Goal: Obtain resource: Download file/media

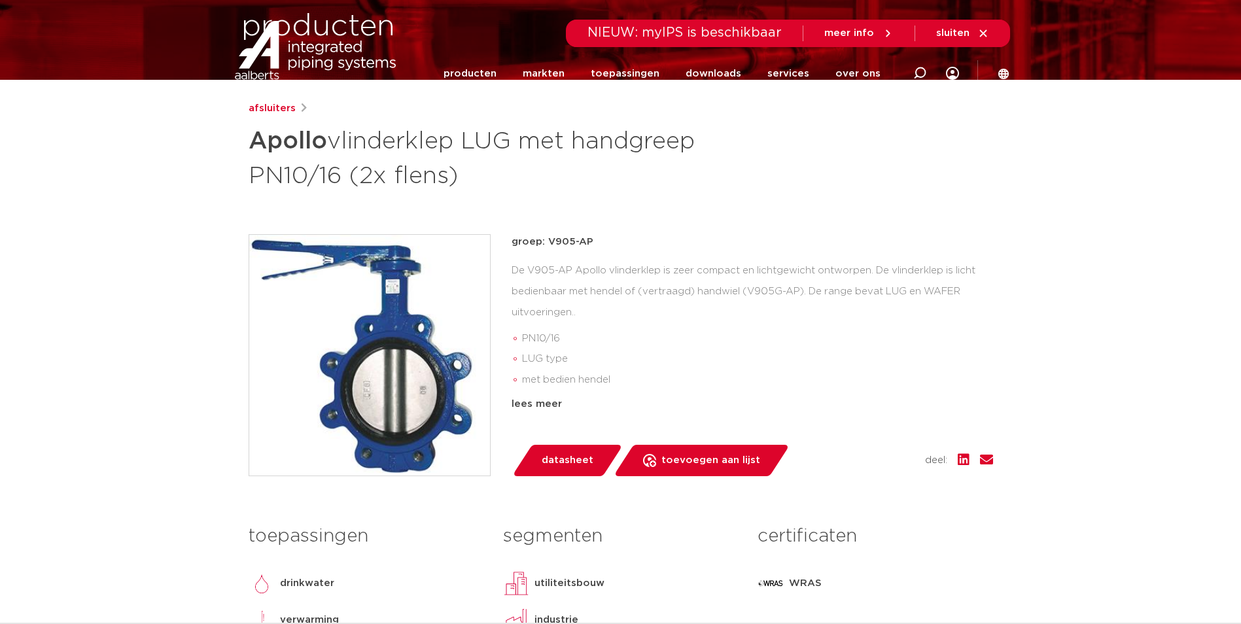
click at [576, 473] on link "datasheet" at bounding box center [567, 460] width 111 height 31
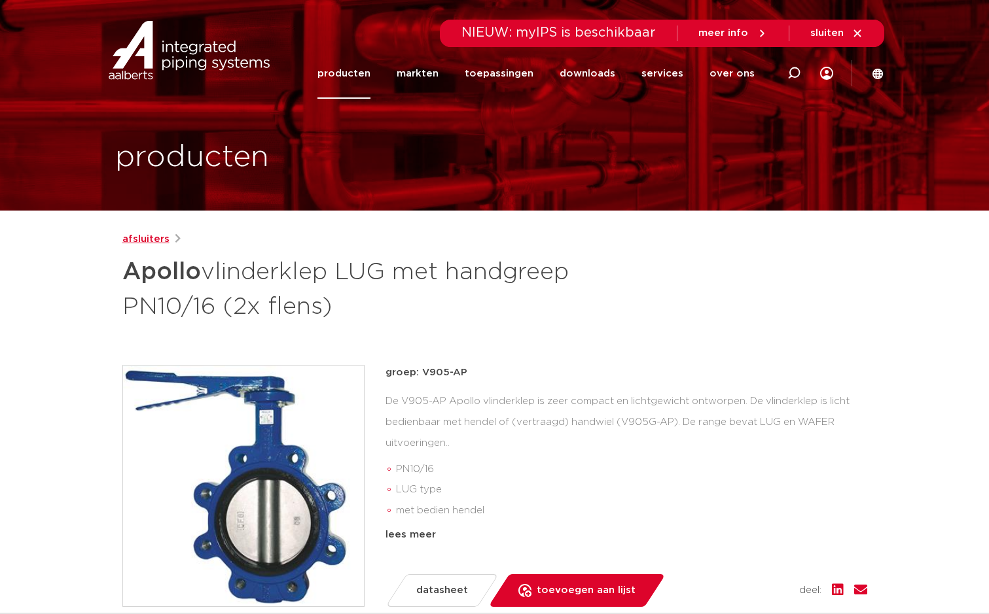
click at [154, 240] on link "afsluiters" at bounding box center [145, 240] width 47 height 16
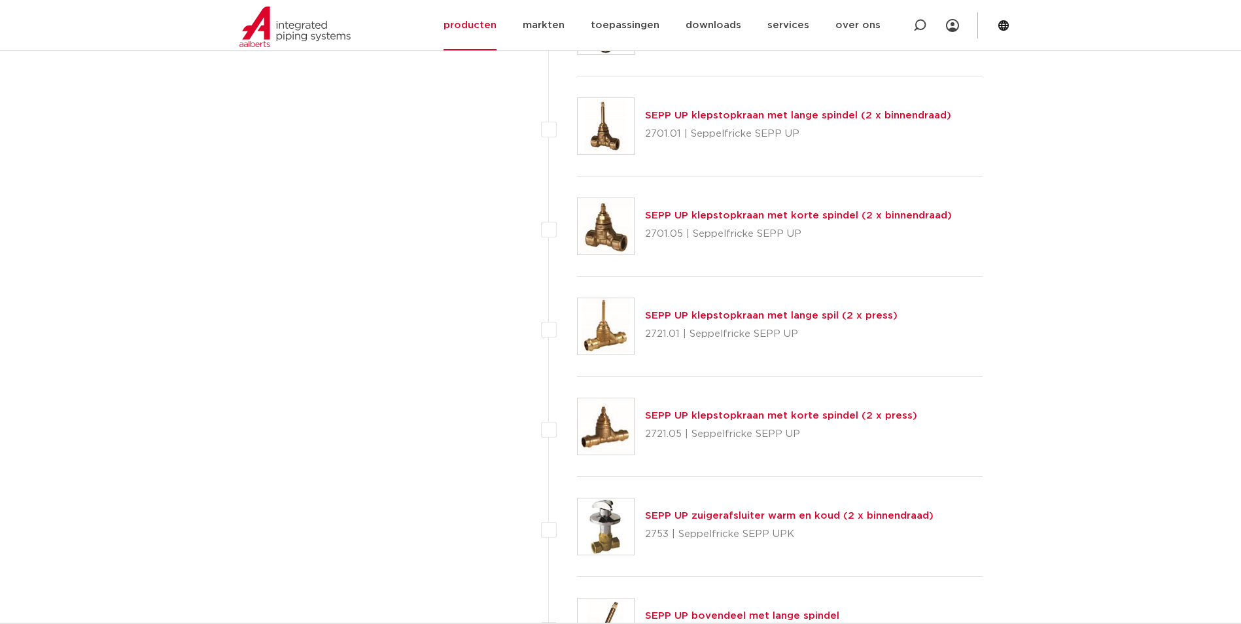
scroll to position [3418, 0]
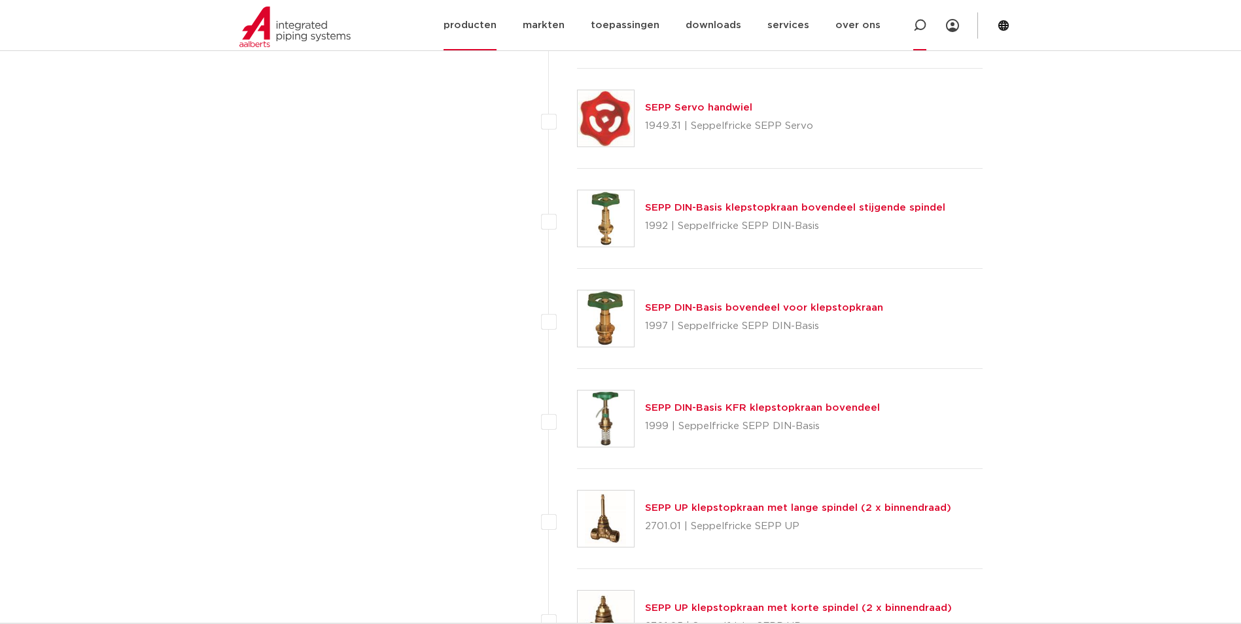
click at [916, 24] on icon at bounding box center [920, 26] width 16 height 16
click at [775, 27] on input "Zoeken" at bounding box center [725, 24] width 412 height 26
paste input "123460745"
type input "123460745"
click button "Zoeken" at bounding box center [0, 0] width 0 height 0
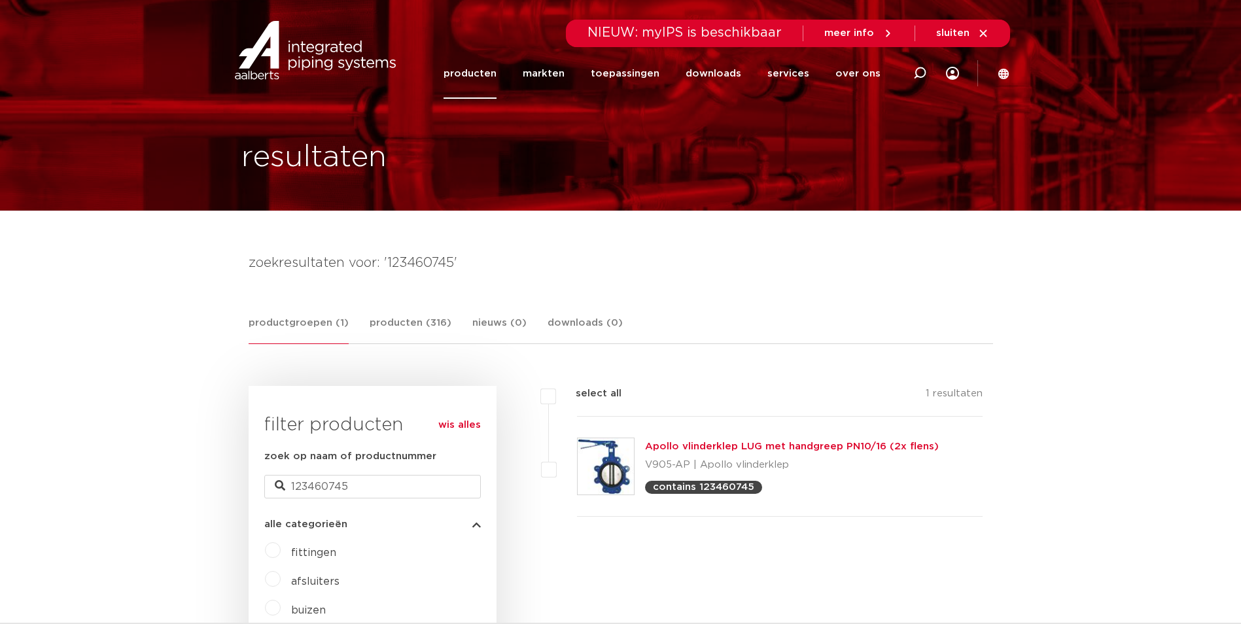
click at [751, 448] on link "Apollo vlinderklep LUG met handgreep PN10/16 (2x flens)" at bounding box center [792, 447] width 294 height 10
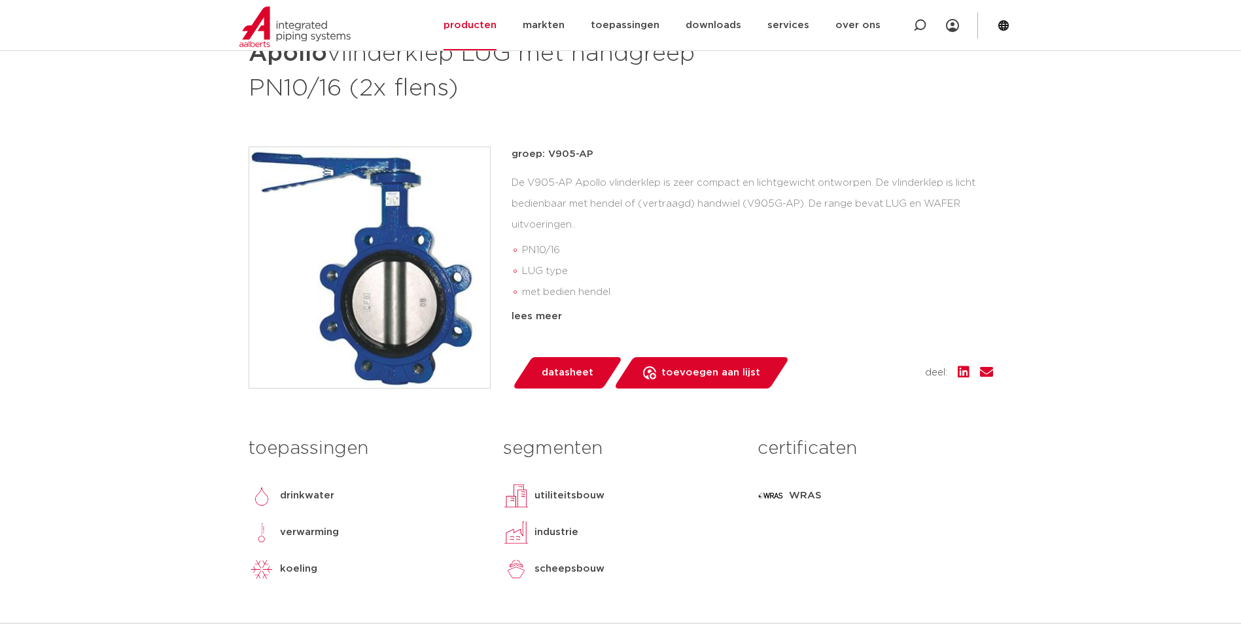
click at [567, 380] on span "datasheet" at bounding box center [568, 373] width 52 height 21
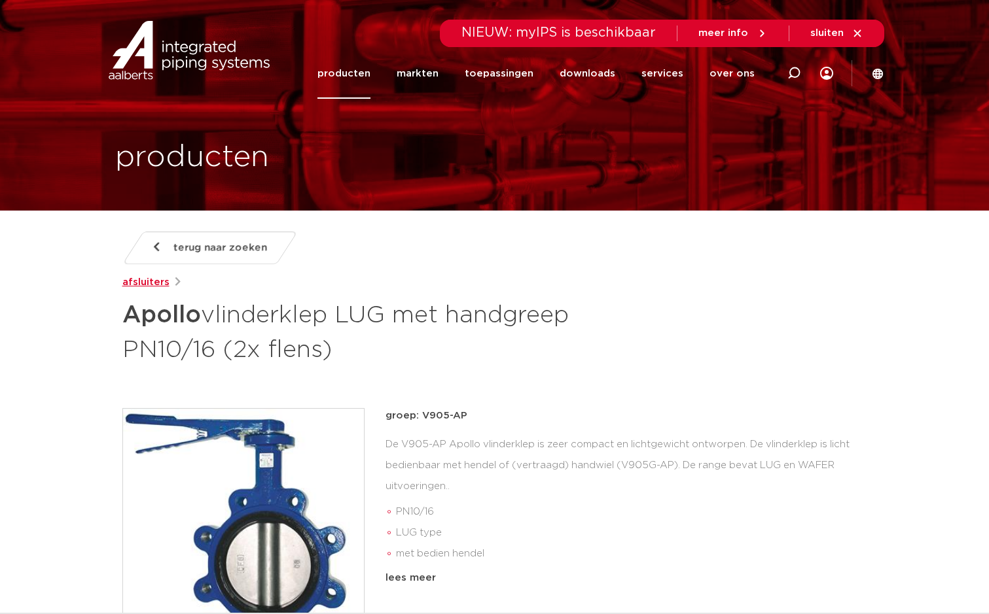
click at [143, 281] on link "afsluiters" at bounding box center [145, 283] width 47 height 16
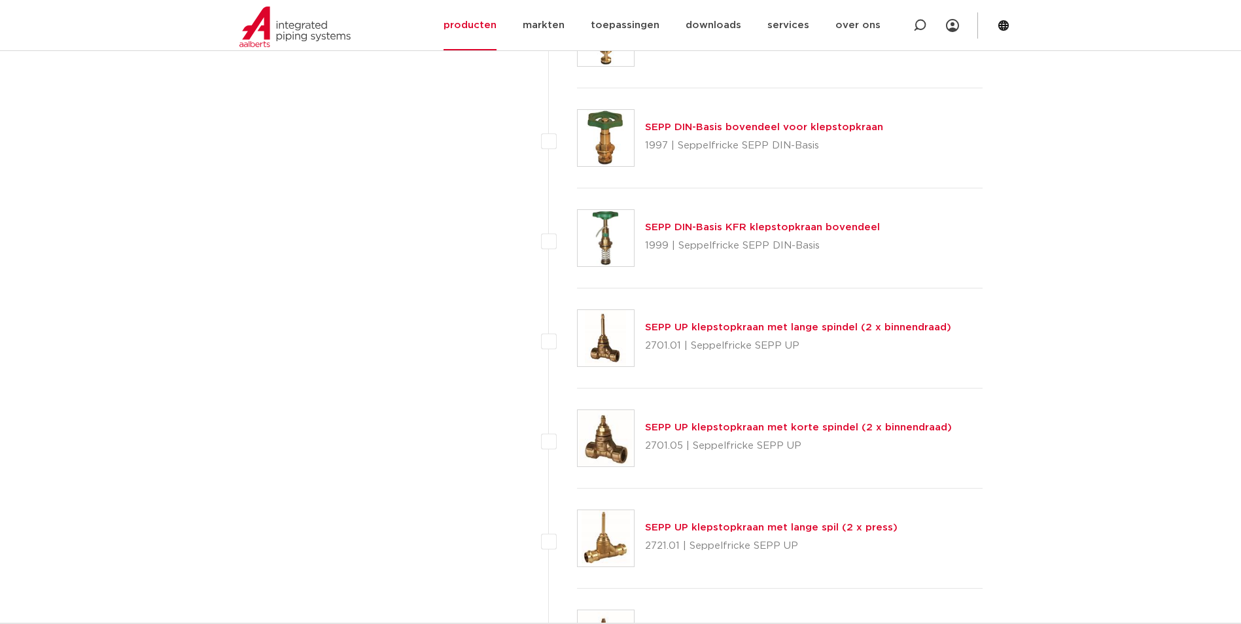
scroll to position [3206, 0]
